Goal: Check status: Check status

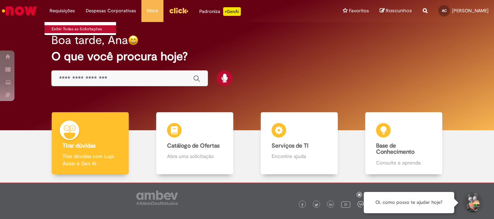
click at [61, 29] on link "Exibir Todas as Solicitações" at bounding box center [84, 29] width 80 height 8
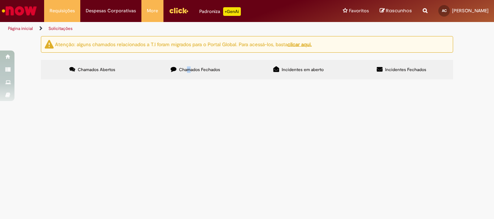
drag, startPoint x: 188, startPoint y: 69, endPoint x: 190, endPoint y: 72, distance: 3.7
click at [190, 72] on span "Chamados Fechados" at bounding box center [199, 70] width 41 height 6
drag, startPoint x: 209, startPoint y: 69, endPoint x: 200, endPoint y: 70, distance: 9.4
click at [210, 72] on span "Chamados Fechados" at bounding box center [199, 70] width 41 height 6
click at [176, 68] on icon at bounding box center [174, 70] width 6 height 6
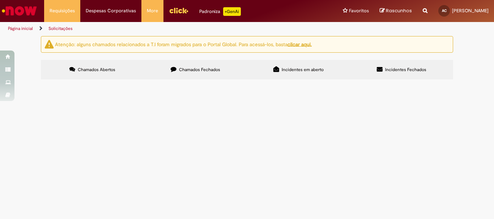
click at [179, 68] on span "Chamados Fechados" at bounding box center [199, 70] width 41 height 6
click at [0, 0] on td at bounding box center [0, 0] width 0 height 0
click at [0, 0] on td "Vale Transporte ([GEOGRAPHIC_DATA])" at bounding box center [0, 0] width 0 height 0
click at [0, 0] on span "R13343340" at bounding box center [0, 0] width 0 height 0
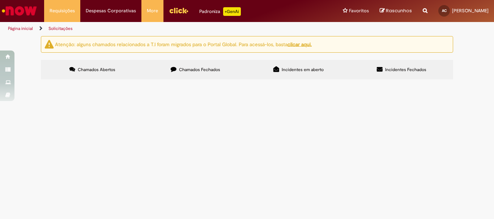
click at [0, 0] on span "Estou enfrentando dificuldades em relação à recarga do meu Vale-Transporte. Inf…" at bounding box center [0, 0] width 0 height 0
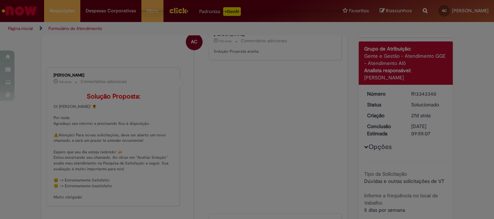
scroll to position [0, 0]
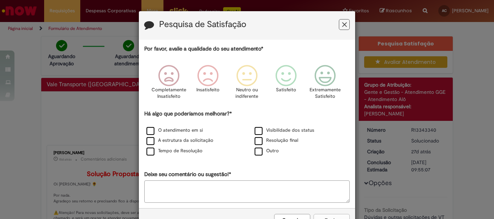
click at [346, 27] on button "Feedback" at bounding box center [344, 24] width 11 height 11
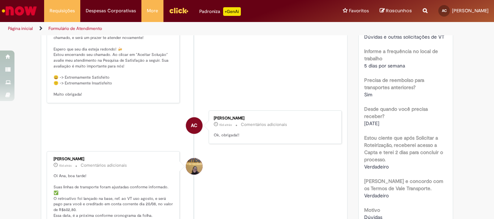
scroll to position [253, 0]
